Goal: Navigation & Orientation: Find specific page/section

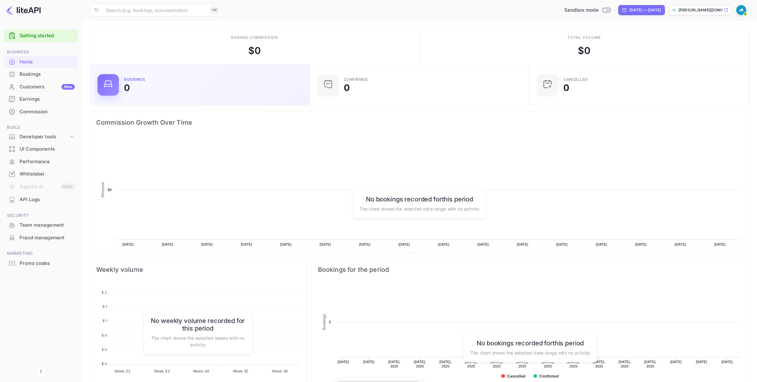
scroll to position [103, 216]
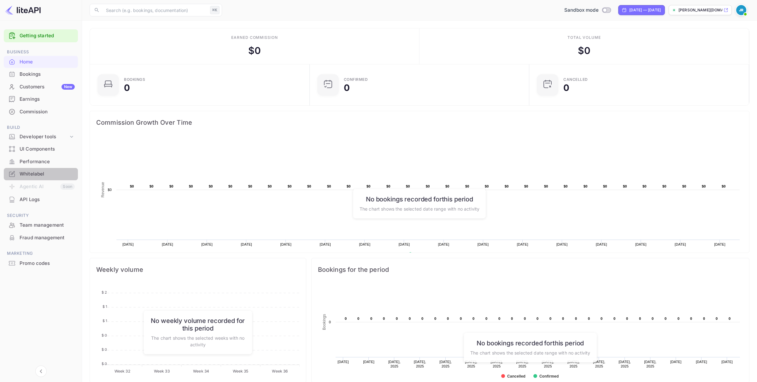
click at [50, 174] on div "Whitelabel" at bounding box center [47, 173] width 55 height 7
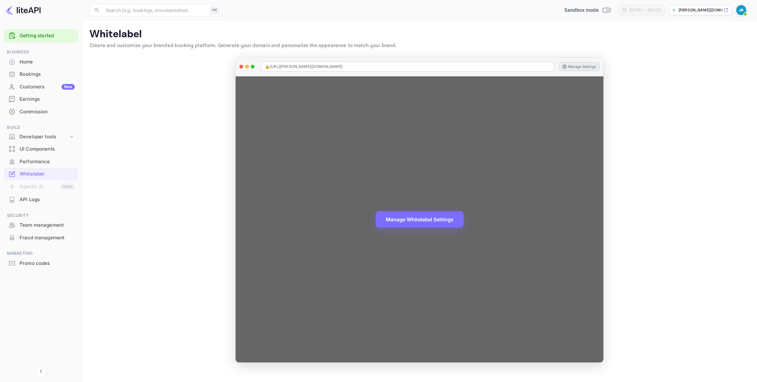
click at [581, 68] on button "Manage Settings" at bounding box center [579, 66] width 41 height 9
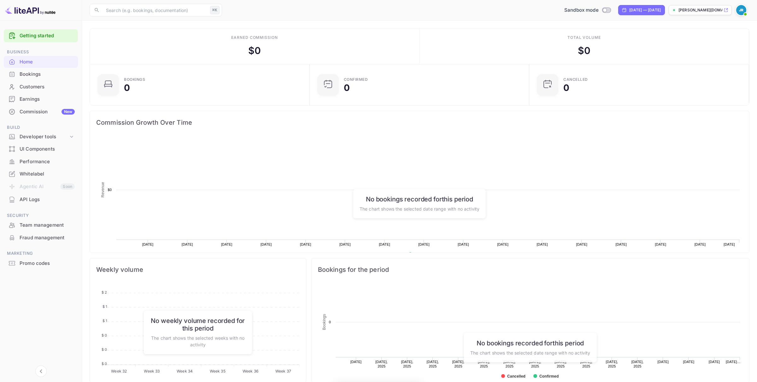
scroll to position [103, 216]
click at [36, 150] on div "UI Components" at bounding box center [47, 148] width 55 height 7
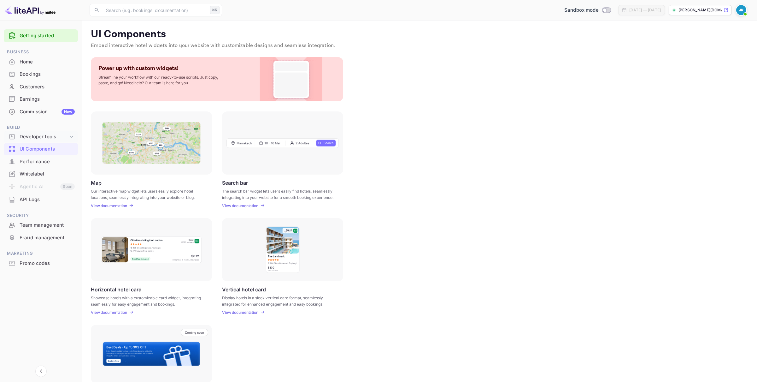
click at [60, 137] on div "Developer tools" at bounding box center [44, 136] width 49 height 7
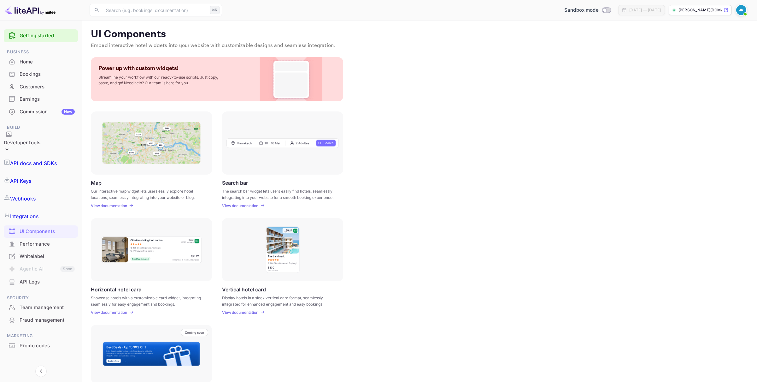
click at [38, 212] on p "Integrations" at bounding box center [24, 216] width 28 height 8
